Goal: Information Seeking & Learning: Find specific fact

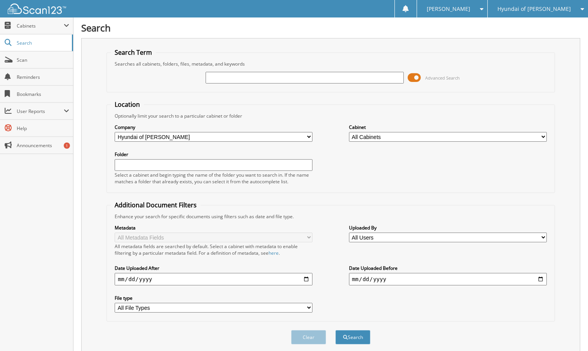
drag, startPoint x: 0, startPoint y: 0, endPoint x: 278, endPoint y: 77, distance: 288.2
click at [278, 77] on input "text" at bounding box center [304, 78] width 198 height 12
type input "70222"
click at [335, 330] on button "Search" at bounding box center [352, 337] width 35 height 14
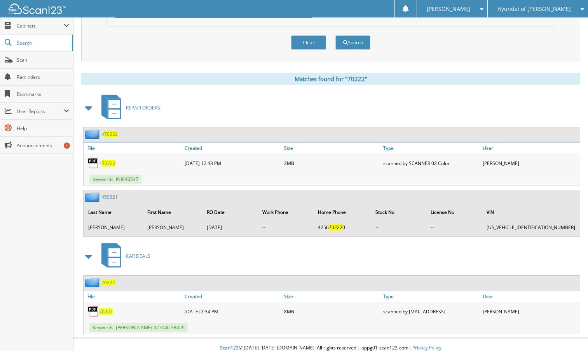
scroll to position [302, 0]
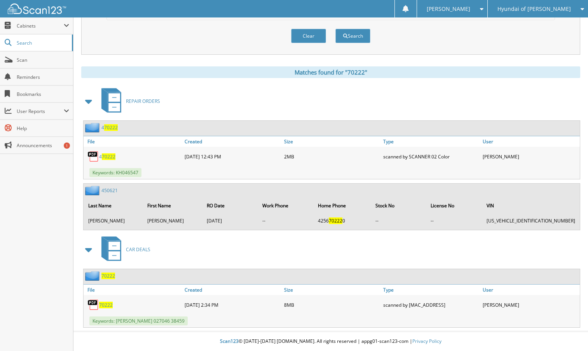
click at [110, 275] on span "70222" at bounding box center [108, 276] width 14 height 7
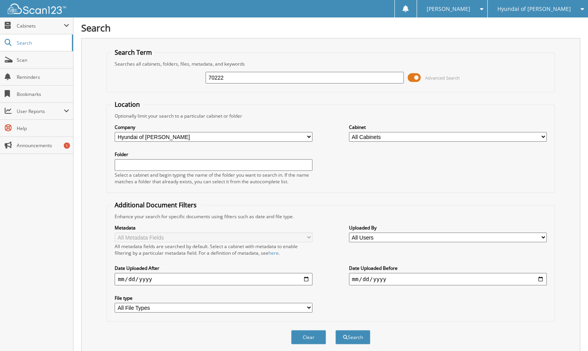
drag, startPoint x: 251, startPoint y: 81, endPoint x: 220, endPoint y: 80, distance: 30.7
click at [220, 80] on input "70222" at bounding box center [304, 78] width 198 height 12
type input "70224"
click at [335, 330] on button "Search" at bounding box center [352, 337] width 35 height 14
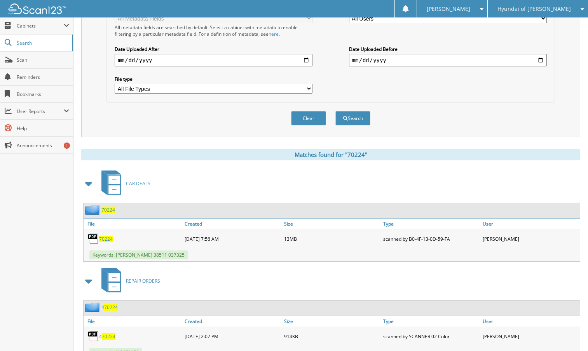
scroll to position [233, 0]
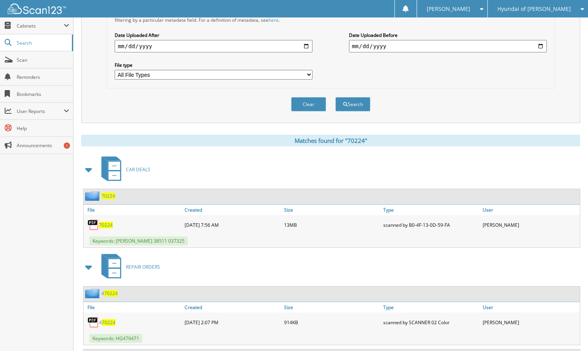
click at [108, 197] on span "70224" at bounding box center [108, 196] width 14 height 7
